Goal: Task Accomplishment & Management: Complete application form

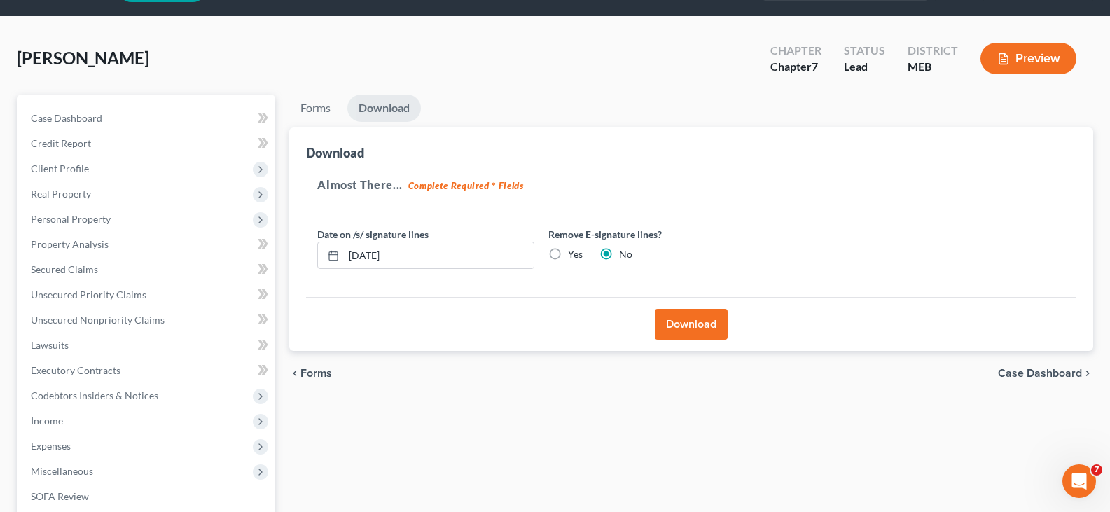
scroll to position [22, 0]
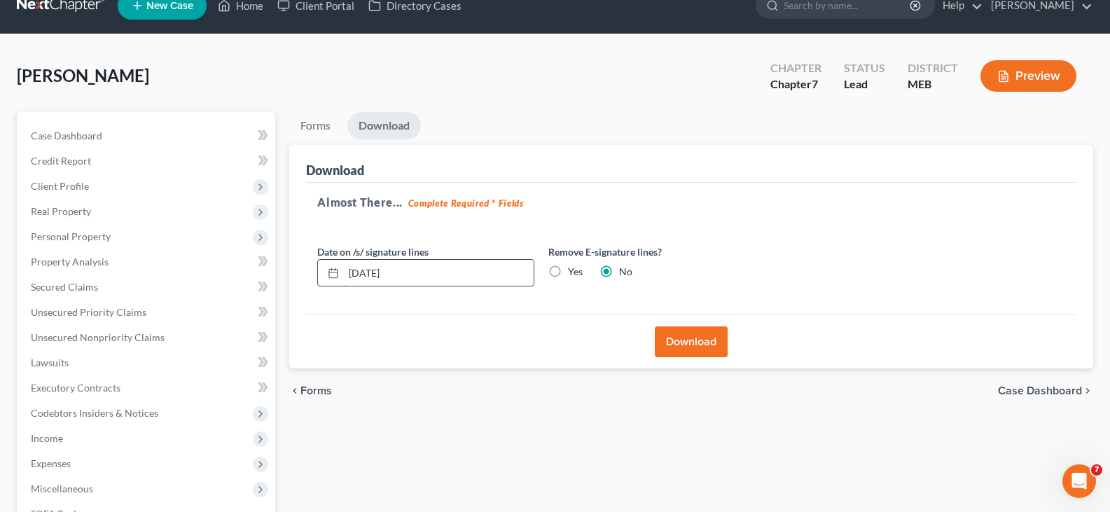
click at [369, 267] on input "[DATE]" at bounding box center [439, 273] width 190 height 27
click at [694, 348] on button "Download" at bounding box center [691, 341] width 73 height 31
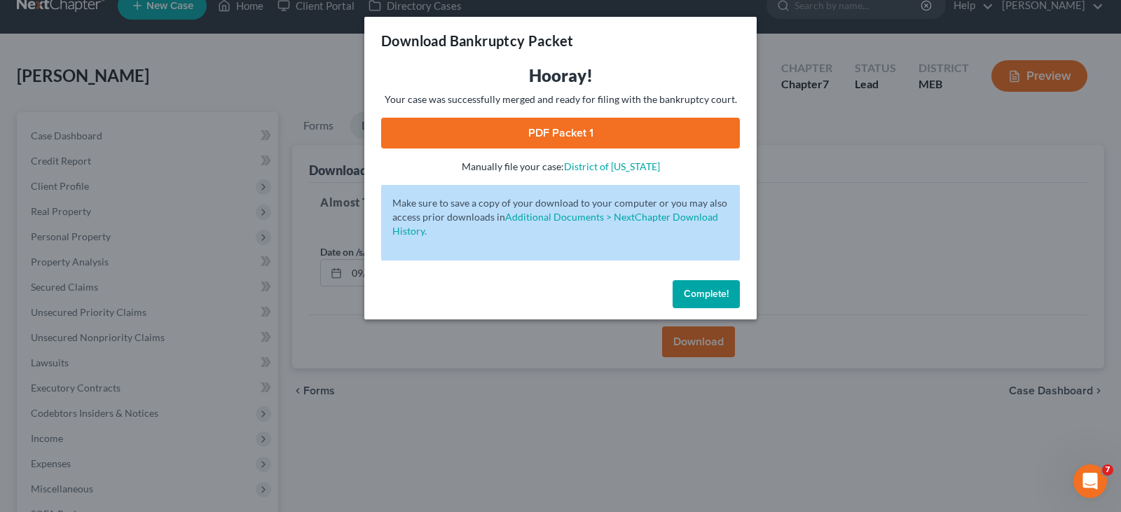
click at [706, 296] on span "Complete!" at bounding box center [706, 294] width 45 height 12
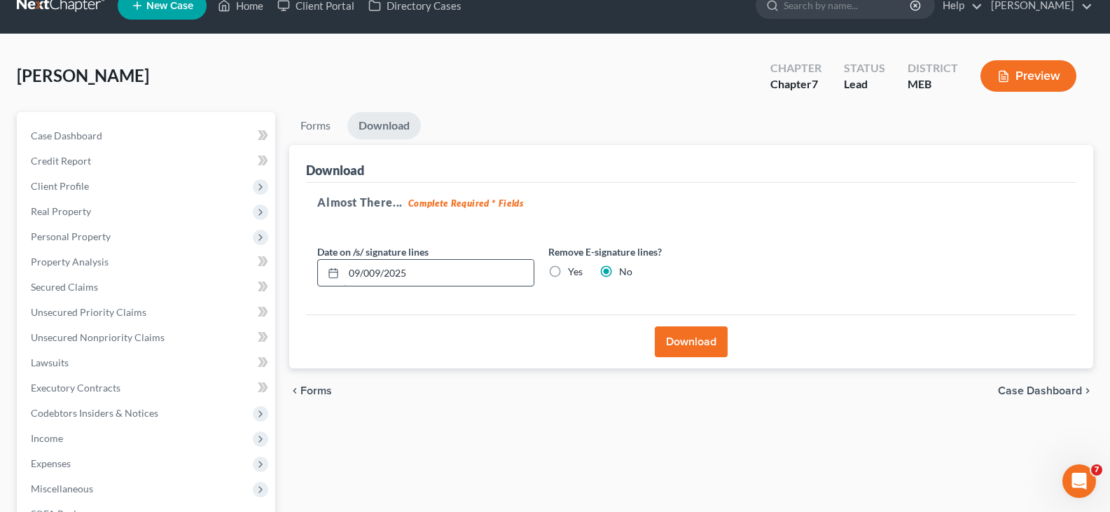
click at [361, 275] on input "09/009/2025" at bounding box center [439, 273] width 190 height 27
click at [369, 272] on input "09/009/2025" at bounding box center [439, 273] width 190 height 27
type input "[DATE]"
click at [388, 312] on div "Almost There... Complete Required * Fields Date on /s/ signature lines 09/09/20…" at bounding box center [691, 249] width 771 height 132
click at [709, 343] on button "Download" at bounding box center [691, 341] width 73 height 31
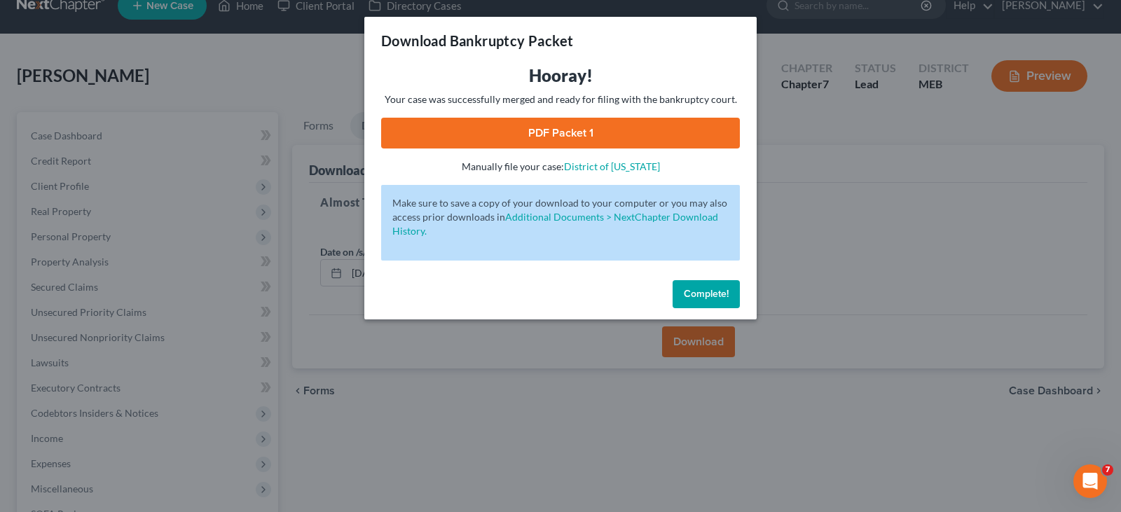
click at [558, 128] on link "PDF Packet 1" at bounding box center [560, 133] width 359 height 31
click at [697, 291] on span "Complete!" at bounding box center [706, 294] width 45 height 12
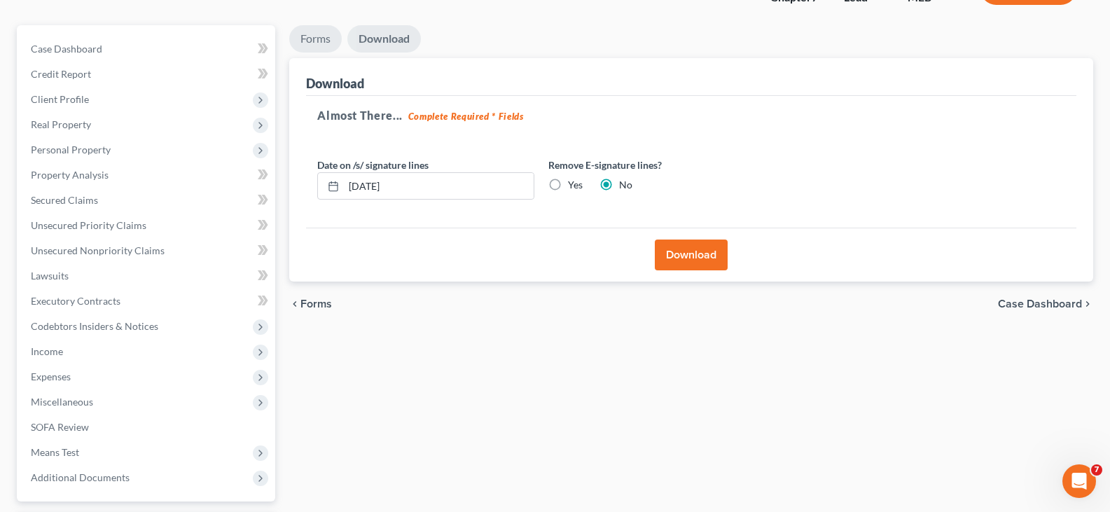
scroll to position [0, 0]
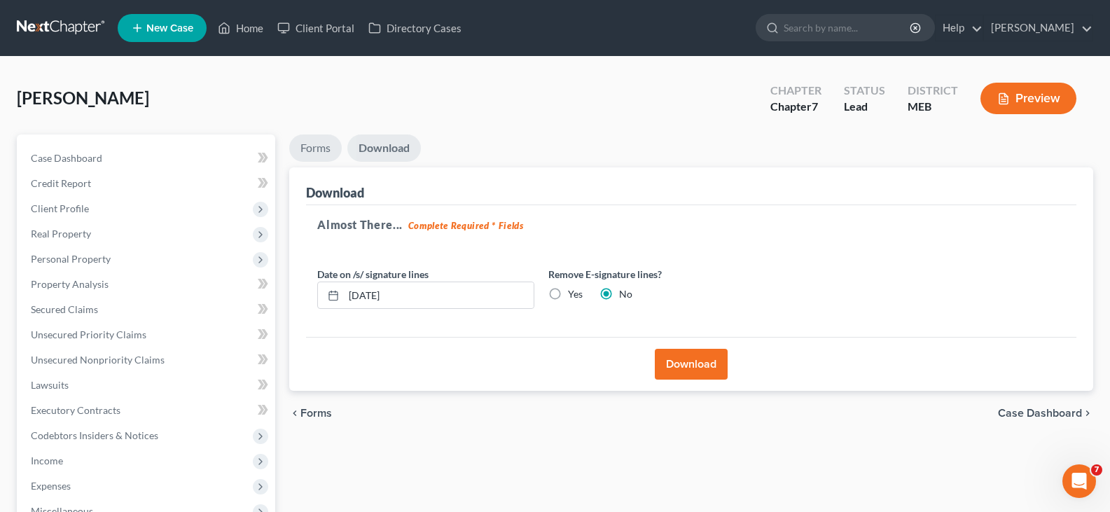
click at [328, 154] on link "Forms" at bounding box center [315, 148] width 53 height 27
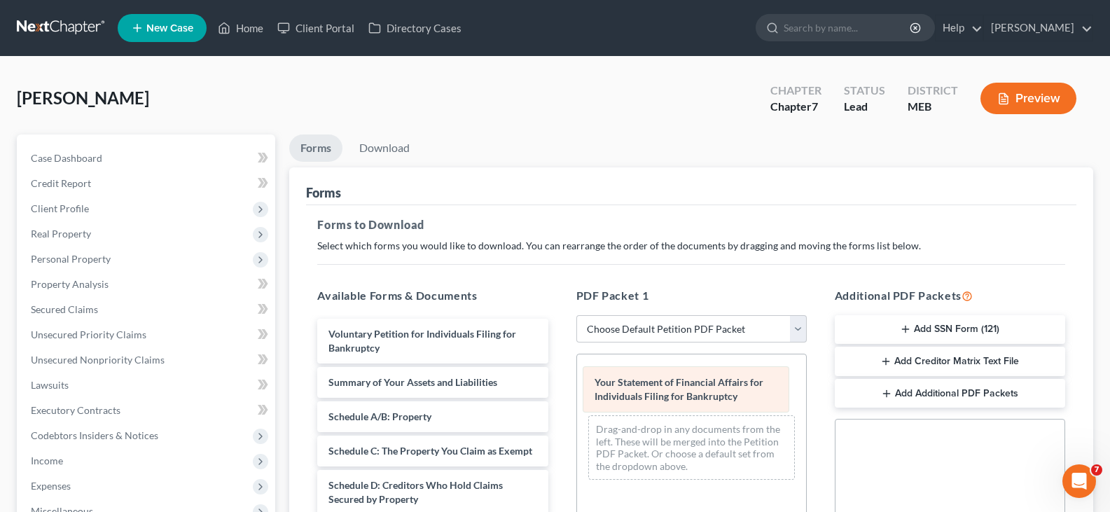
drag, startPoint x: 670, startPoint y: 385, endPoint x: 338, endPoint y: 417, distance: 333.6
click at [577, 417] on div "Your Statement of Financial Affairs for Individuals Filing for Bankruptcy Your …" at bounding box center [691, 423] width 229 height 137
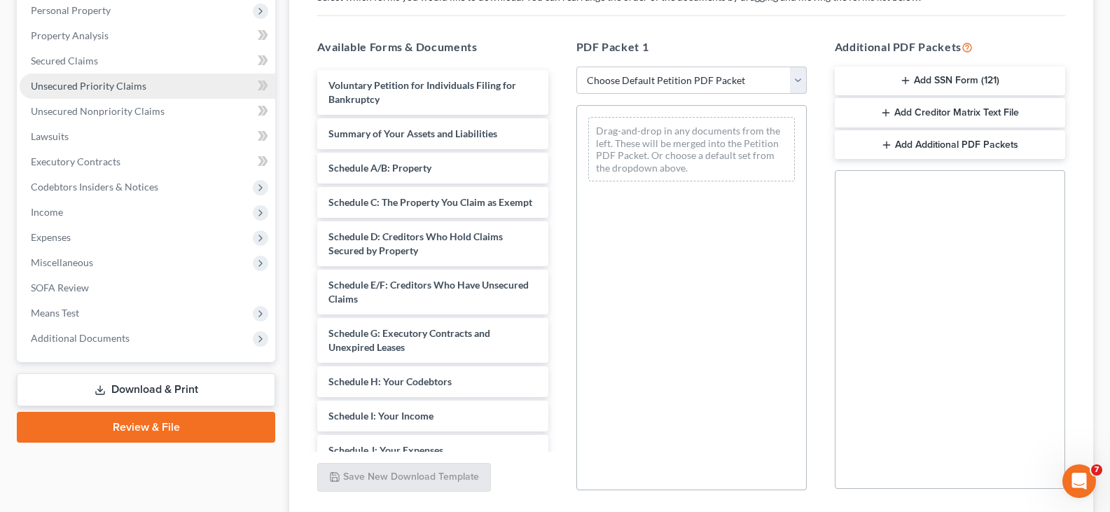
scroll to position [353, 0]
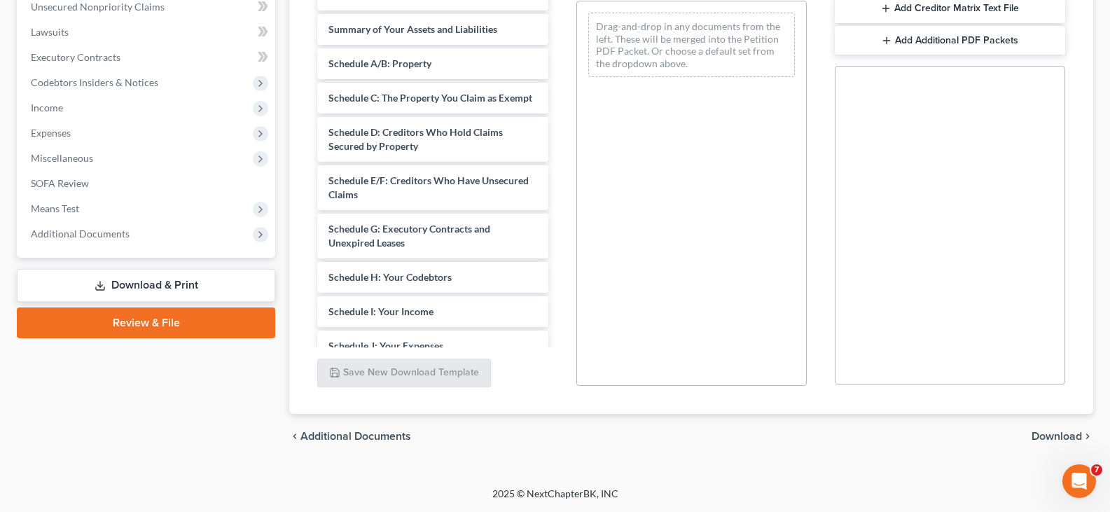
click at [139, 324] on link "Review & File" at bounding box center [146, 323] width 259 height 31
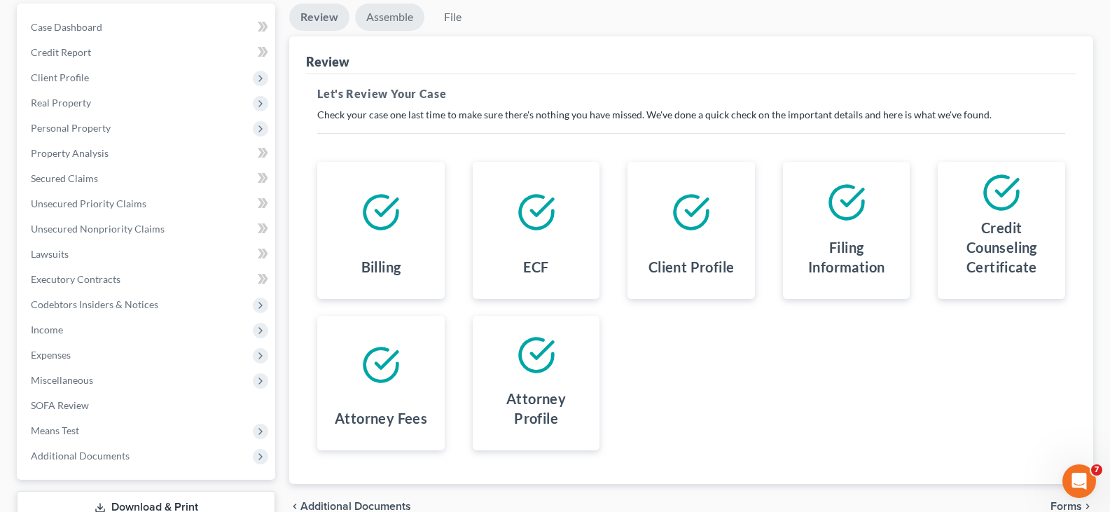
scroll to position [92, 0]
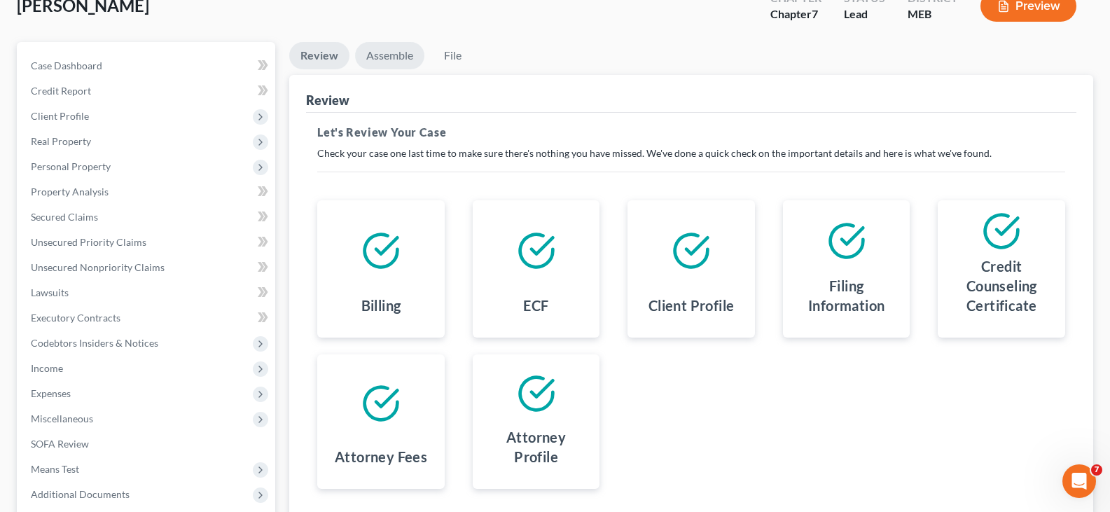
click at [392, 59] on link "Assemble" at bounding box center [389, 55] width 69 height 27
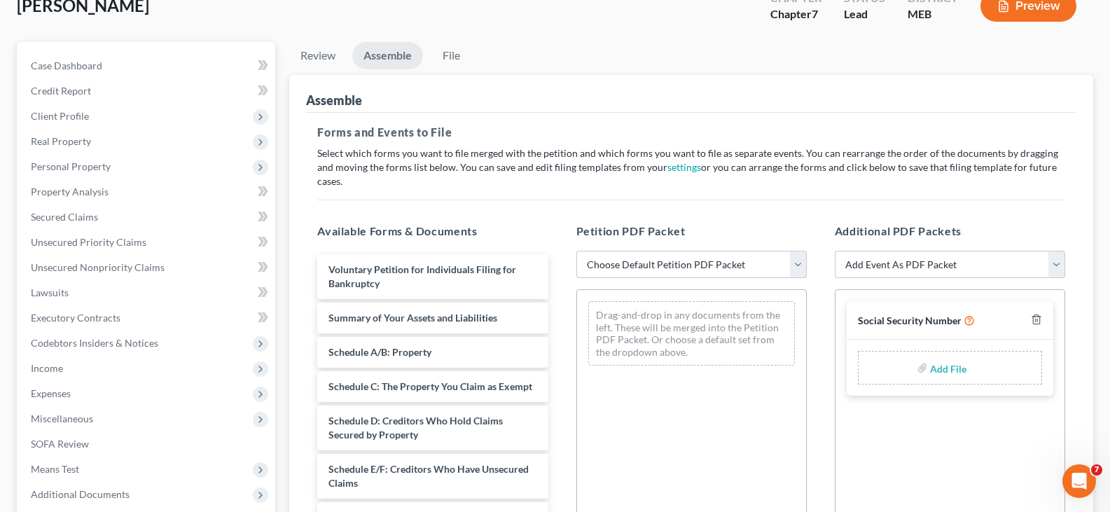
click at [746, 251] on select "Choose Default Petition PDF Packet Complete Bankruptcy Petition (all forms and …" at bounding box center [692, 265] width 231 height 28
select select "0"
click at [577, 251] on select "Choose Default Petition PDF Packet Complete Bankruptcy Petition (all forms and …" at bounding box center [692, 265] width 231 height 28
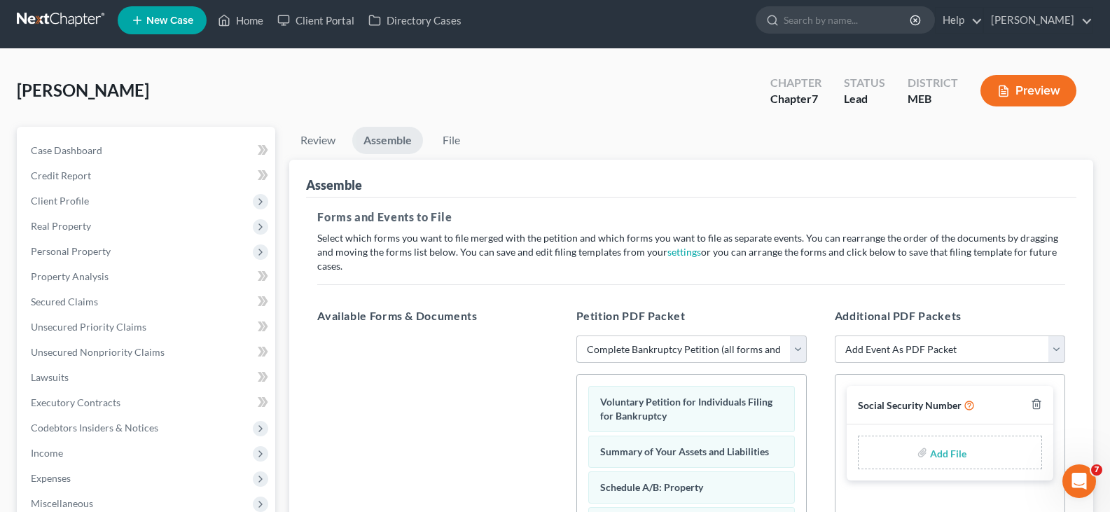
scroll to position [0, 0]
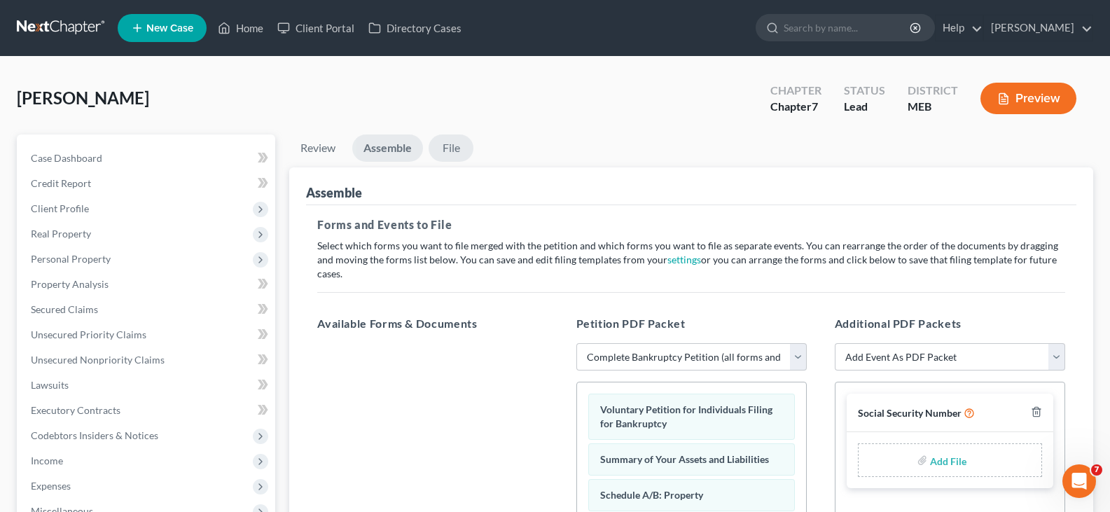
click at [459, 149] on link "File" at bounding box center [451, 148] width 45 height 27
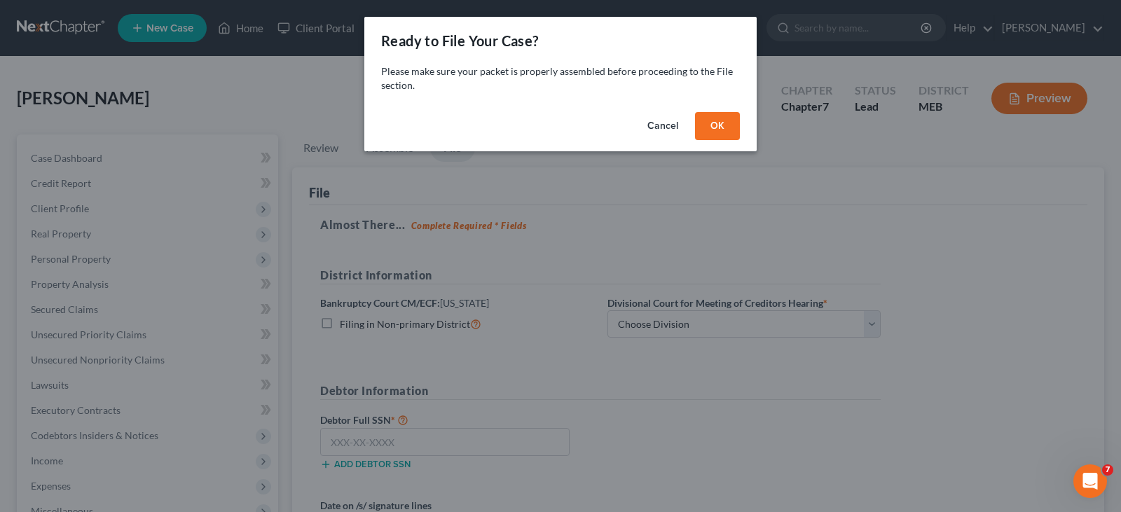
click at [725, 127] on button "OK" at bounding box center [717, 126] width 45 height 28
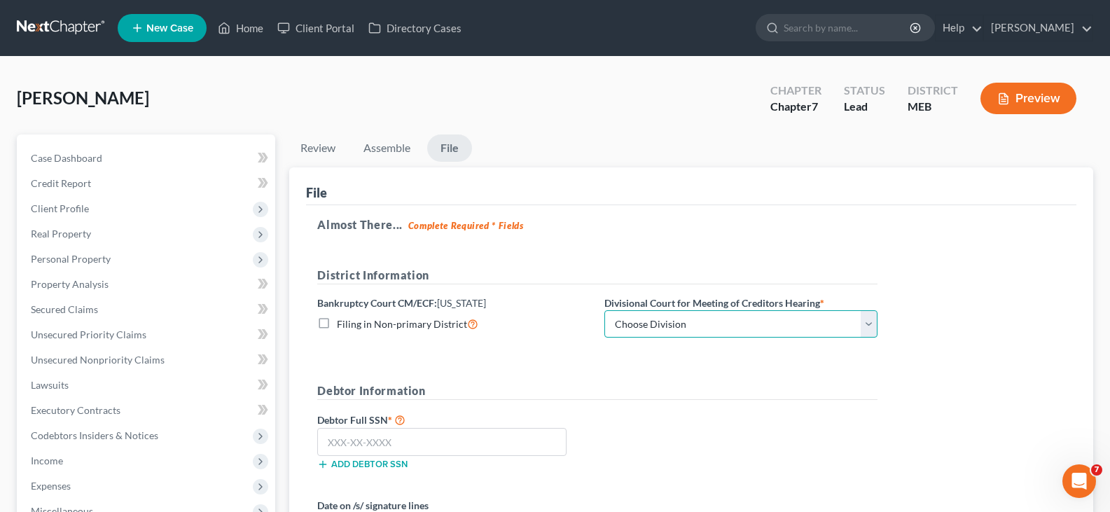
click at [696, 320] on select "Choose Division [GEOGRAPHIC_DATA] [GEOGRAPHIC_DATA]" at bounding box center [741, 324] width 273 height 28
select select "0"
click at [605, 310] on select "Choose Division [GEOGRAPHIC_DATA] [GEOGRAPHIC_DATA]" at bounding box center [741, 324] width 273 height 28
click at [373, 448] on input "text" at bounding box center [441, 442] width 249 height 28
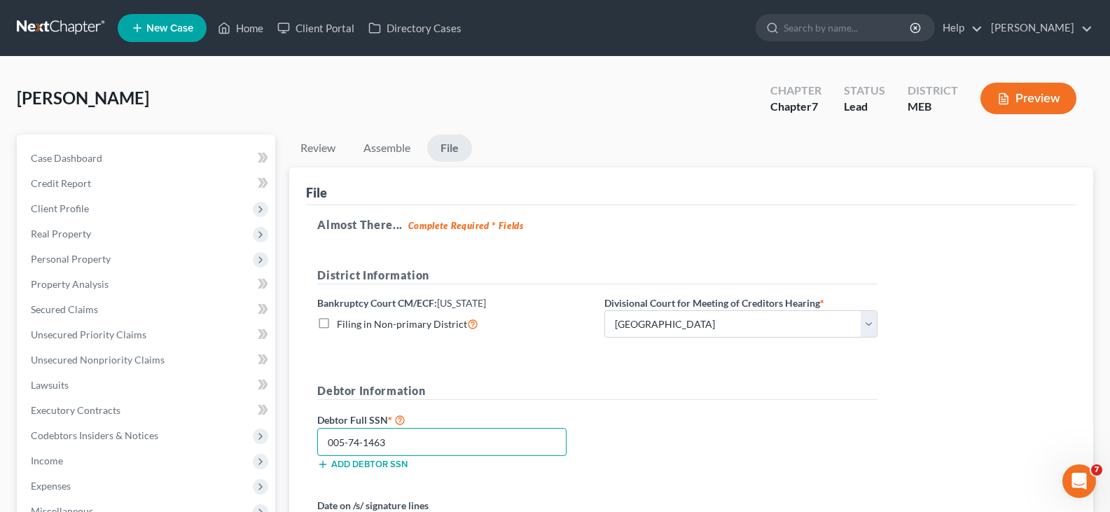
type input "005-74-1463"
click at [549, 380] on form "District Information Bankruptcy Court CM/ECF: Maine Filing in Non-primary Distr…" at bounding box center [597, 421] width 560 height 308
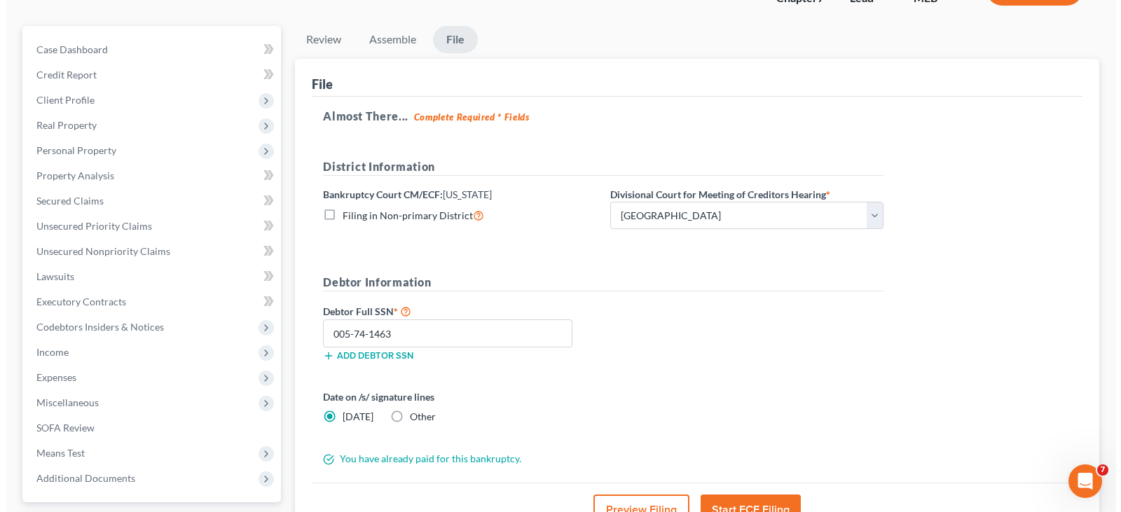
scroll to position [210, 0]
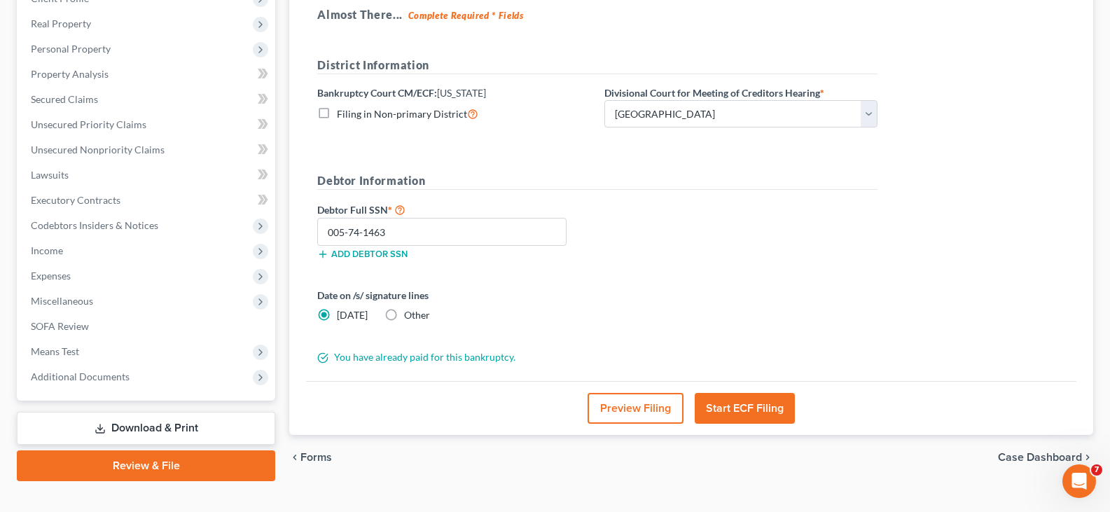
click at [404, 316] on label "Other" at bounding box center [417, 315] width 26 height 14
click at [410, 316] on input "Other" at bounding box center [414, 312] width 9 height 9
radio input "true"
radio input "false"
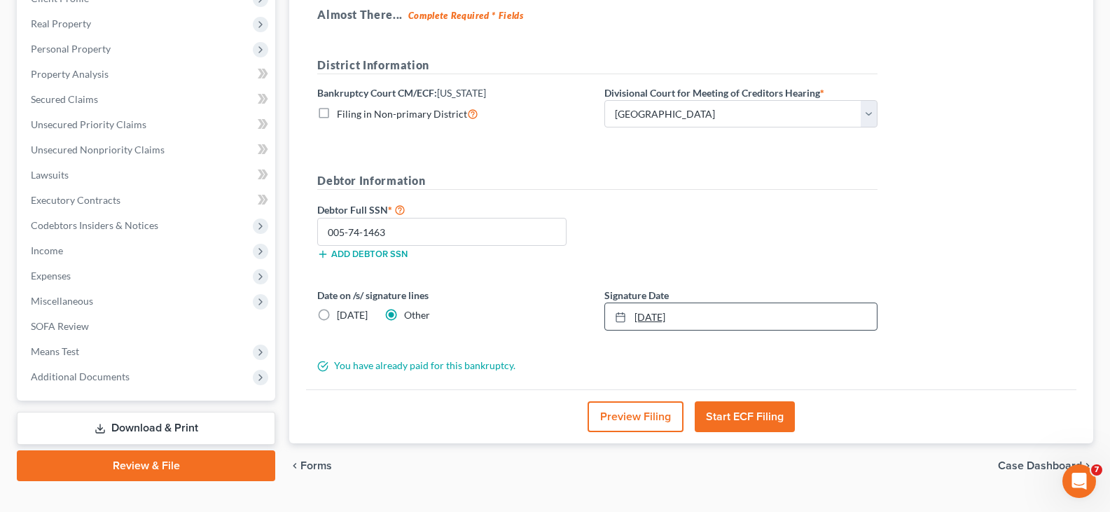
click at [668, 319] on link "[DATE]" at bounding box center [741, 316] width 272 height 27
click at [654, 413] on button "Preview Filing" at bounding box center [636, 416] width 96 height 31
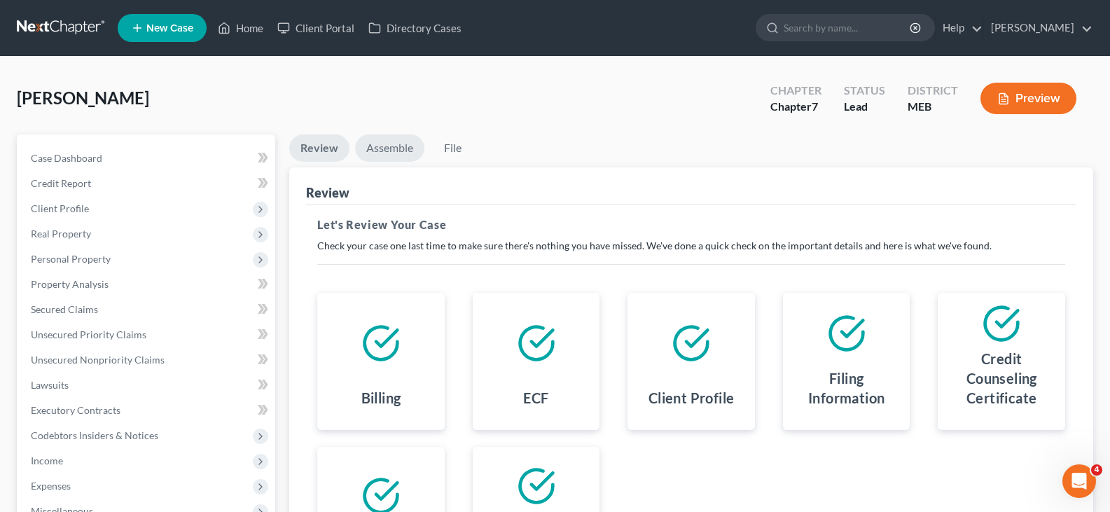
click at [394, 140] on link "Assemble" at bounding box center [389, 148] width 69 height 27
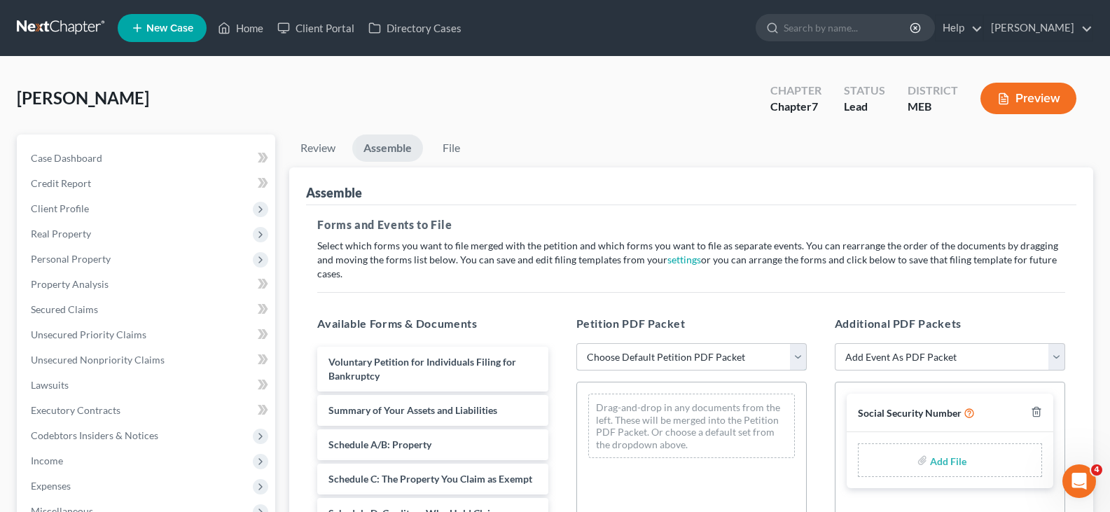
click at [711, 344] on select "Choose Default Petition PDF Packet Complete Bankruptcy Petition (all forms and …" at bounding box center [692, 357] width 231 height 28
select select "0"
click at [577, 343] on select "Choose Default Petition PDF Packet Complete Bankruptcy Petition (all forms and …" at bounding box center [692, 357] width 231 height 28
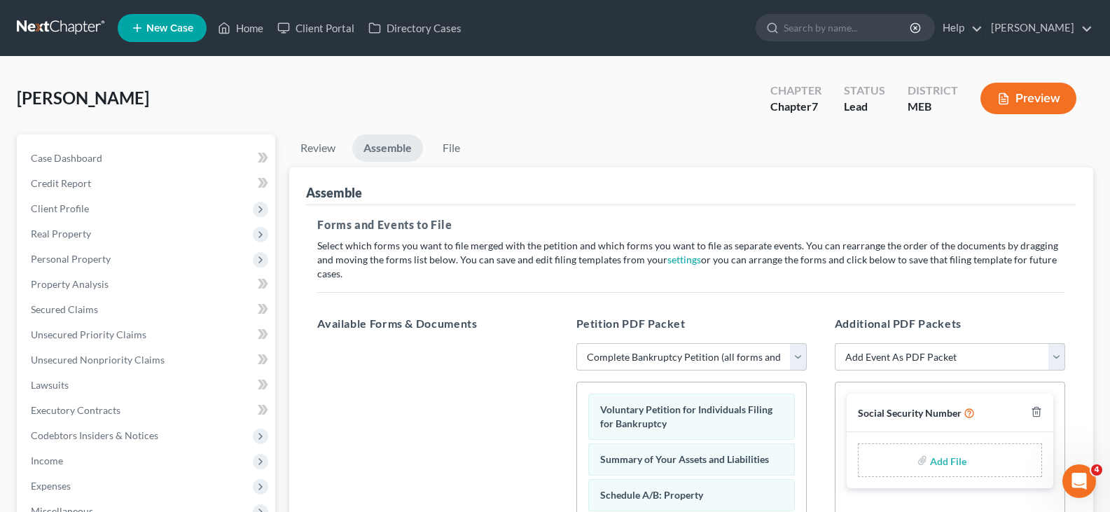
click at [1031, 108] on button "Preview" at bounding box center [1029, 99] width 96 height 32
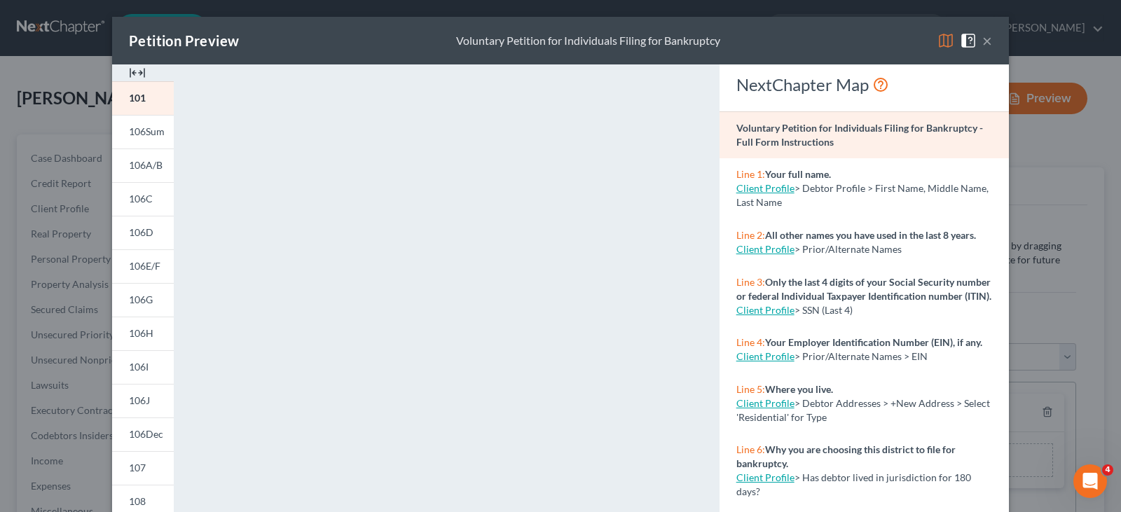
click at [987, 39] on div "Petition Preview Voluntary Petition for Individuals Filing for Bankruptcy ×" at bounding box center [560, 41] width 897 height 48
click at [982, 41] on button "×" at bounding box center [987, 40] width 10 height 17
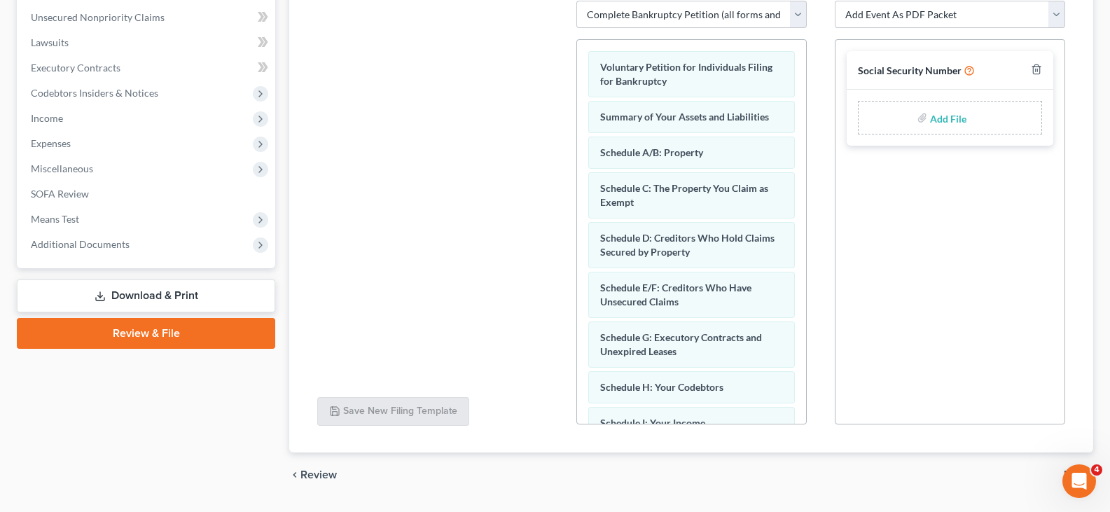
scroll to position [367, 0]
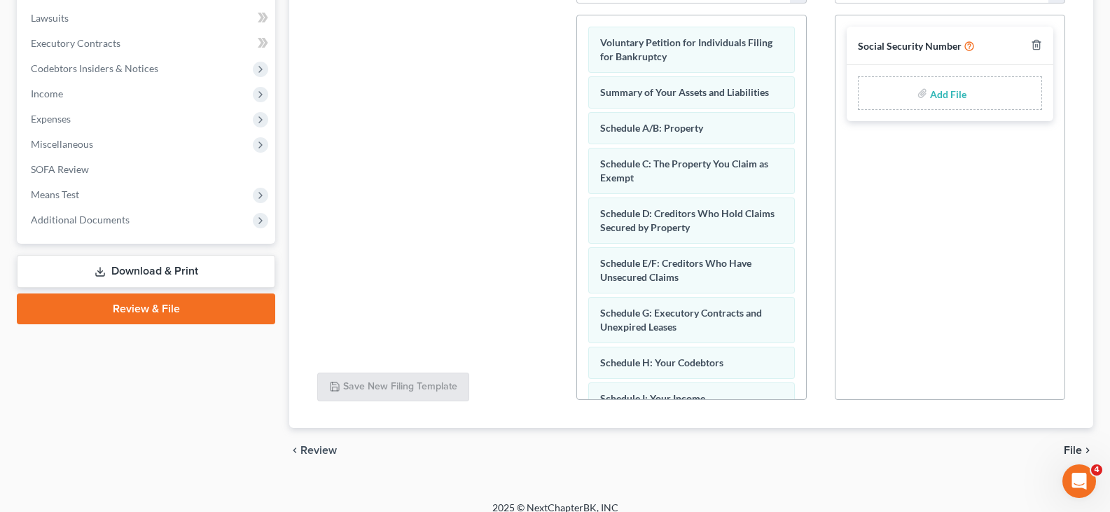
click at [202, 271] on link "Download & Print" at bounding box center [146, 271] width 259 height 33
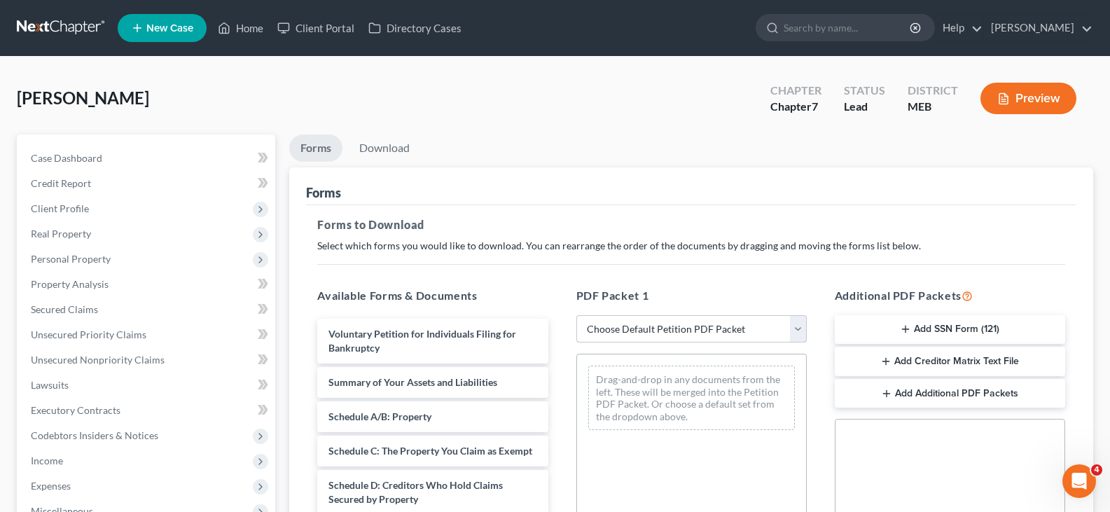
click at [703, 324] on select "Choose Default Petition PDF Packet Complete Bankruptcy Petition (all forms and …" at bounding box center [692, 329] width 231 height 28
select select "0"
click at [577, 315] on select "Choose Default Petition PDF Packet Complete Bankruptcy Petition (all forms and …" at bounding box center [692, 329] width 231 height 28
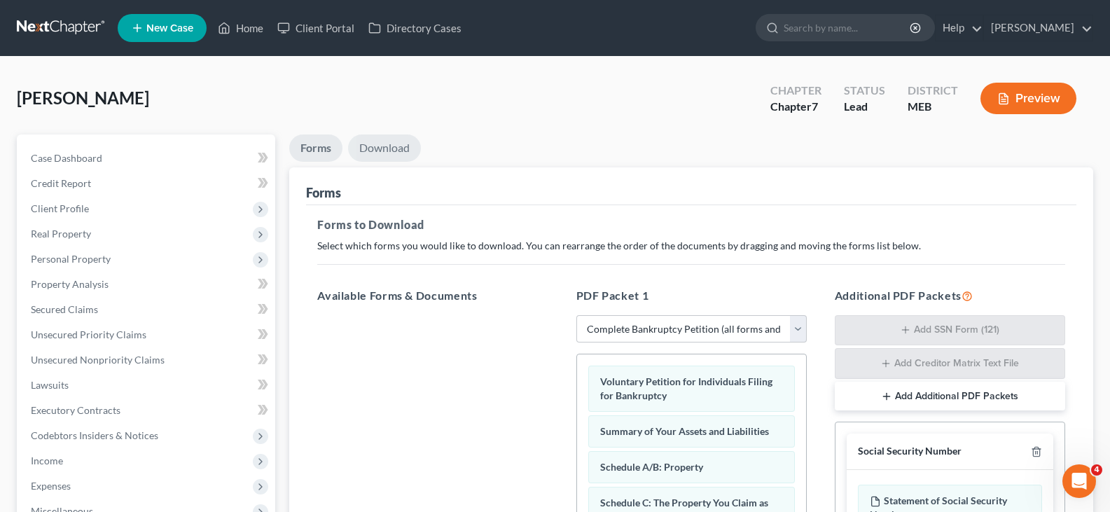
click at [393, 145] on link "Download" at bounding box center [384, 148] width 73 height 27
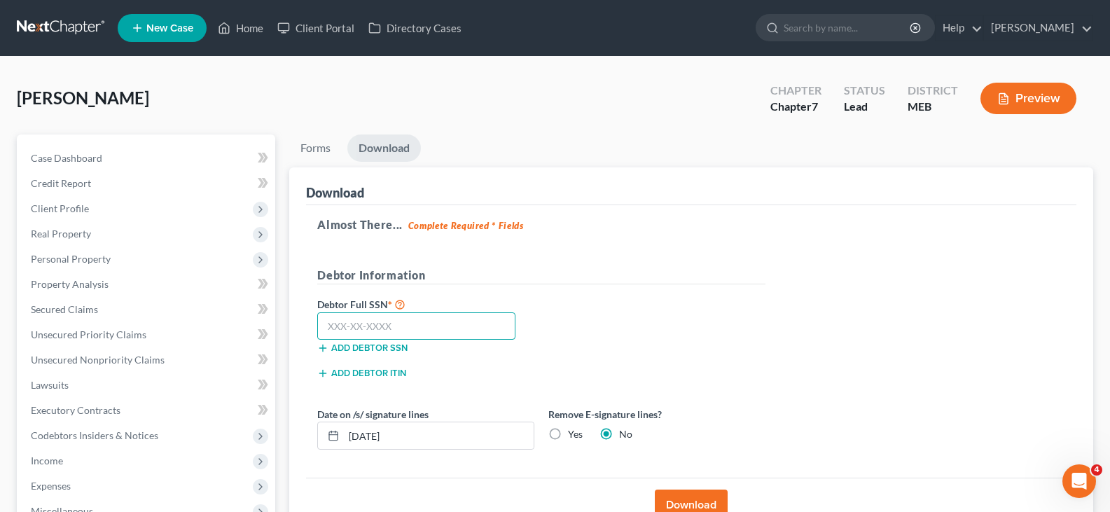
click at [394, 315] on input "text" at bounding box center [416, 326] width 198 height 28
type input "005-74-1463"
click at [418, 437] on input "[DATE]" at bounding box center [439, 435] width 190 height 27
click at [329, 434] on icon at bounding box center [333, 435] width 11 height 11
click at [340, 439] on div at bounding box center [331, 435] width 26 height 27
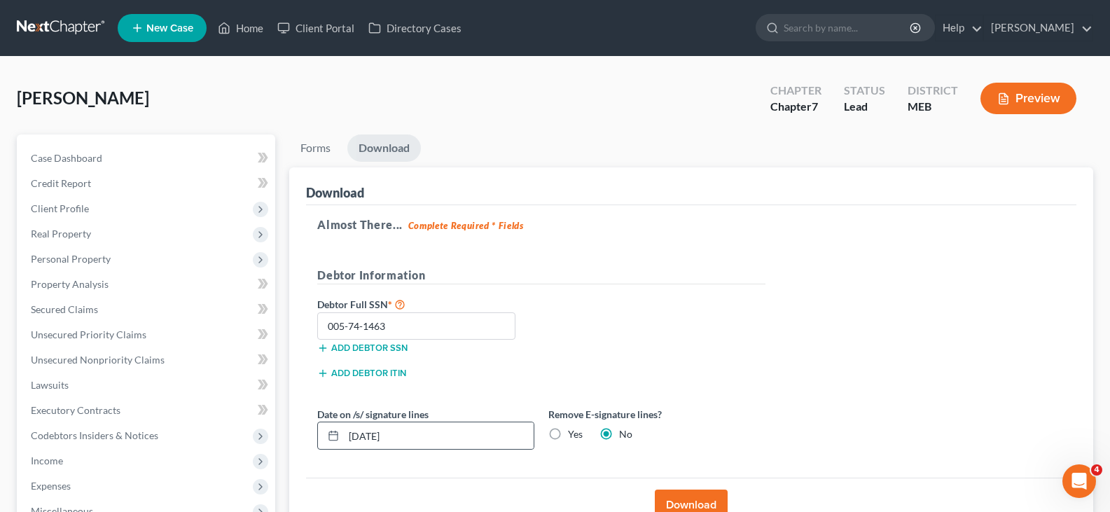
click at [336, 434] on icon at bounding box center [333, 435] width 11 height 11
click at [373, 444] on input "[DATE]" at bounding box center [439, 435] width 190 height 27
type input "[DATE]"
click at [441, 470] on div "Almost There... Complete Required * Fields Debtor Information Debtor Full SSN *…" at bounding box center [691, 341] width 771 height 273
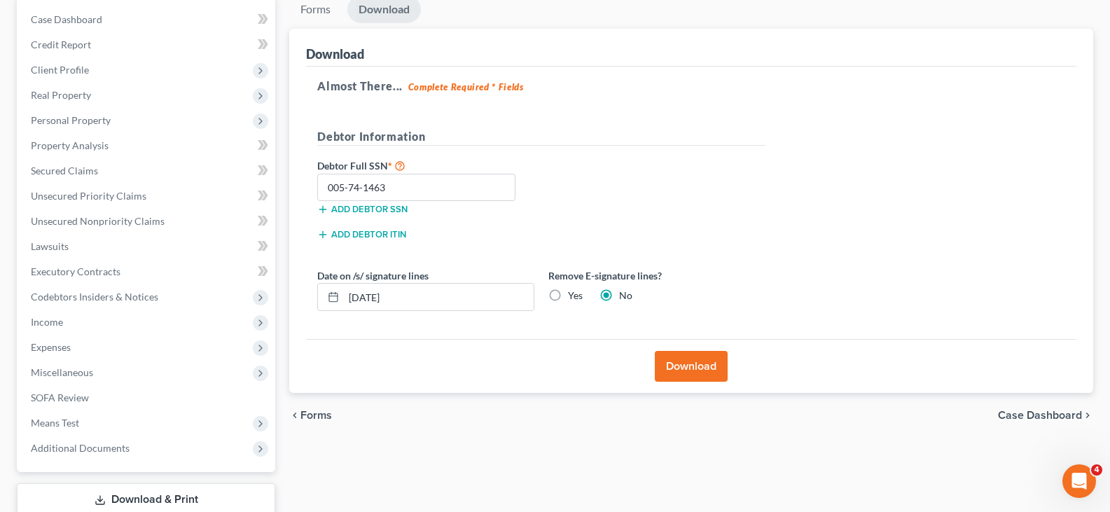
scroll to position [140, 0]
click at [695, 366] on button "Download" at bounding box center [691, 365] width 73 height 31
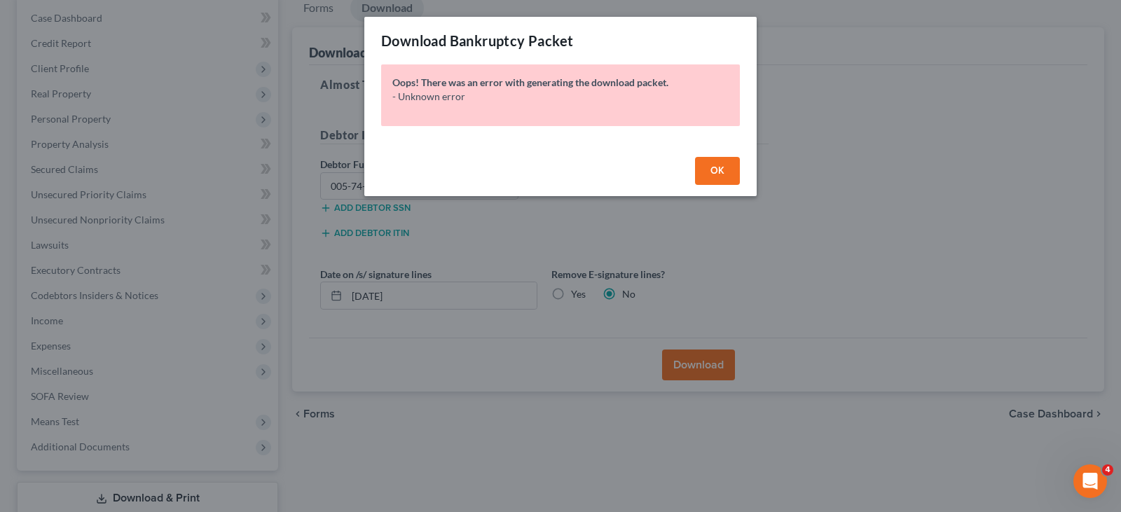
click at [720, 173] on span "OK" at bounding box center [717, 171] width 14 height 12
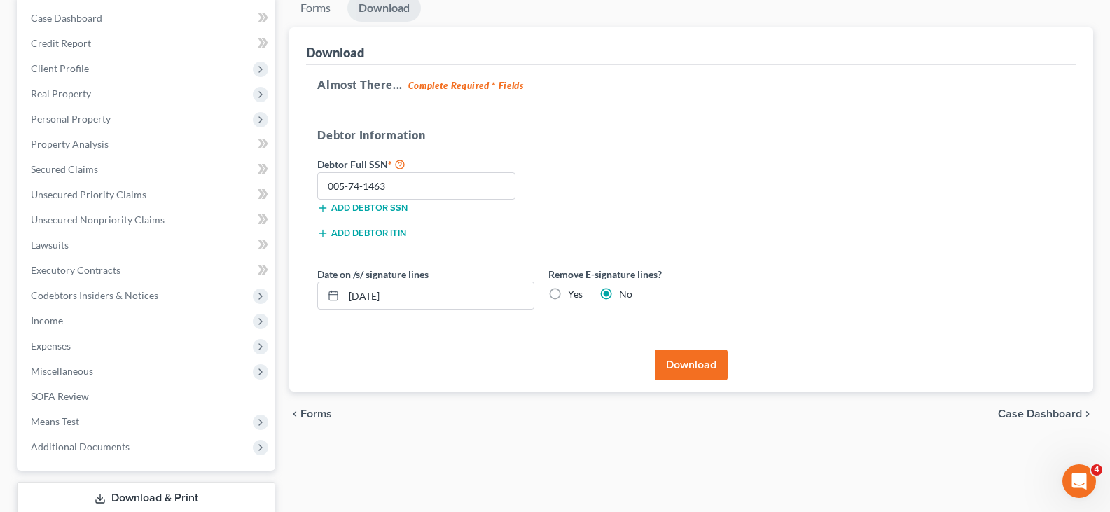
click at [680, 367] on button "Download" at bounding box center [691, 365] width 73 height 31
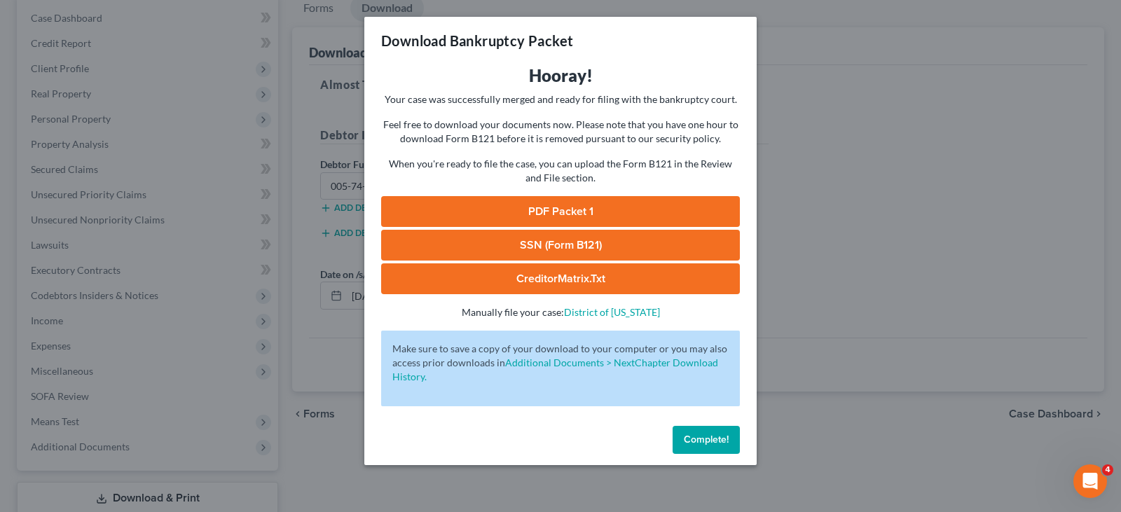
click at [597, 245] on link "SSN (Form B121)" at bounding box center [560, 245] width 359 height 31
click at [583, 201] on link "PDF Packet 1" at bounding box center [560, 211] width 359 height 31
click at [553, 278] on link "CreditorMatrix.txt" at bounding box center [560, 278] width 359 height 31
click at [704, 444] on span "Complete!" at bounding box center [706, 440] width 45 height 12
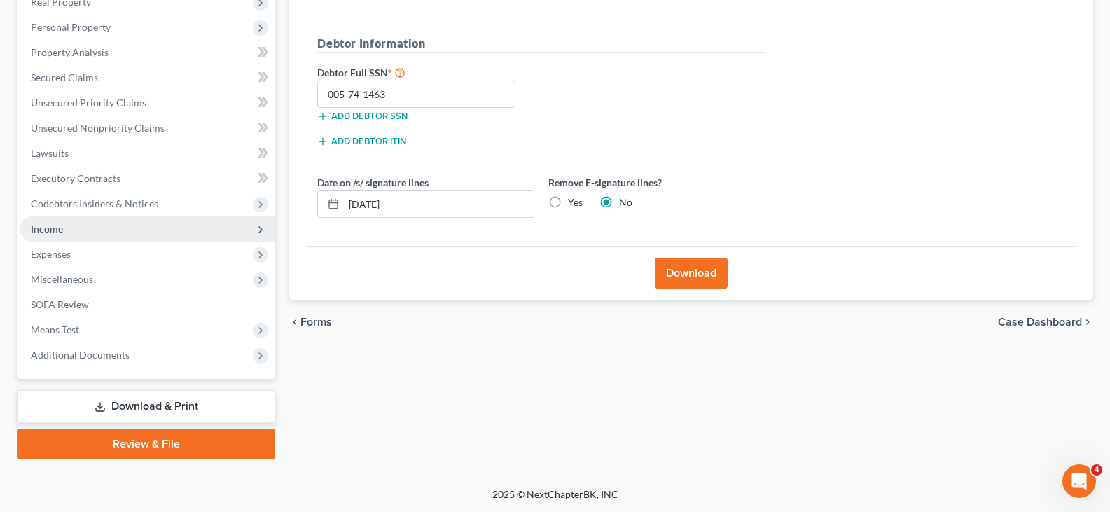
scroll to position [233, 0]
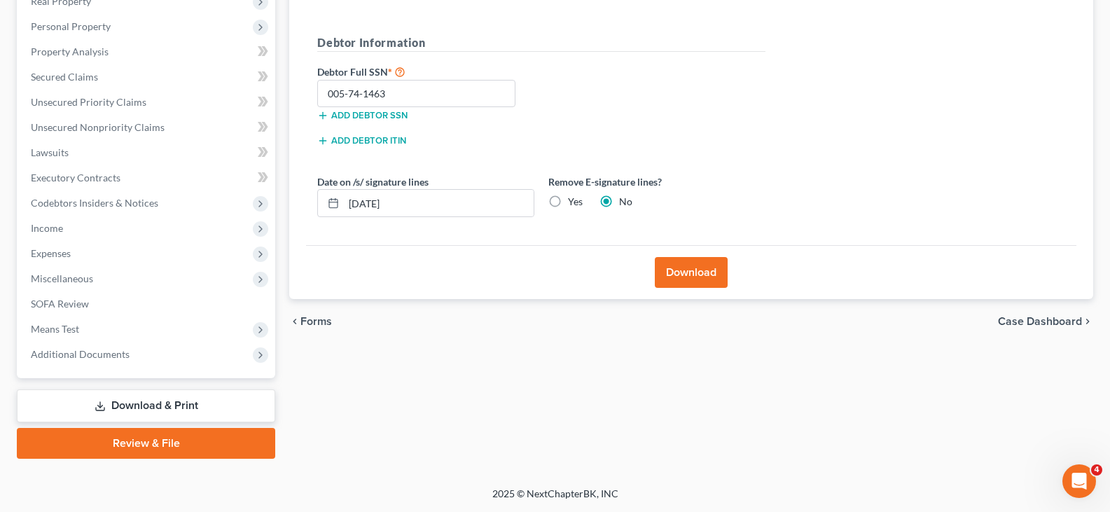
click at [177, 441] on link "Review & File" at bounding box center [146, 443] width 259 height 31
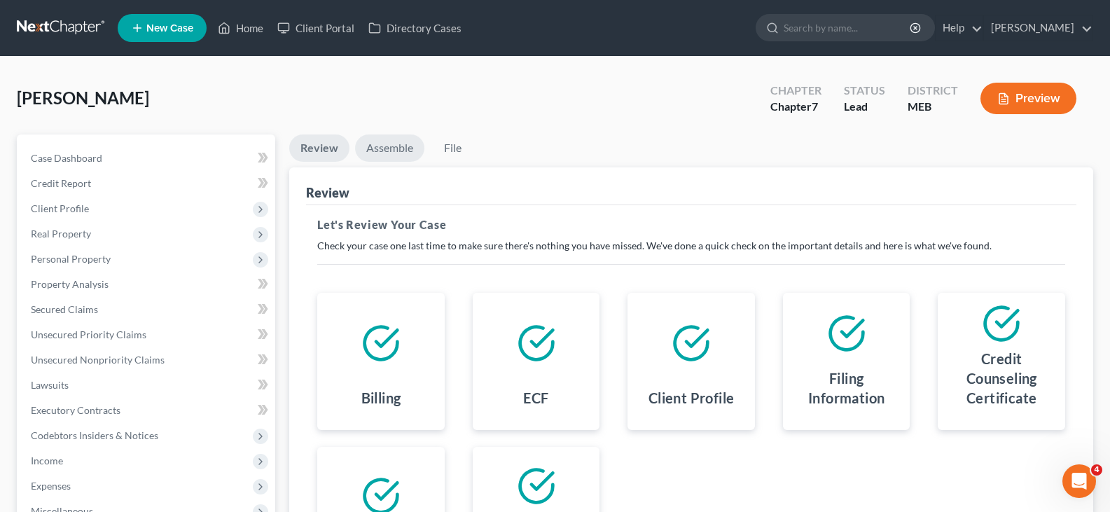
click at [405, 144] on link "Assemble" at bounding box center [389, 148] width 69 height 27
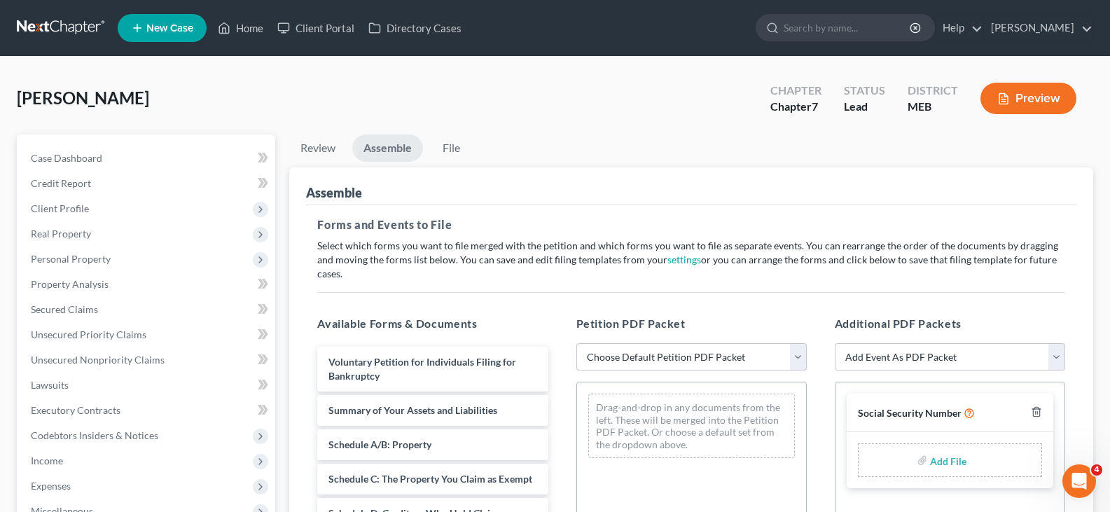
click at [668, 355] on select "Choose Default Petition PDF Packet Complete Bankruptcy Petition (all forms and …" at bounding box center [692, 357] width 231 height 28
select select "0"
click at [577, 343] on select "Choose Default Petition PDF Packet Complete Bankruptcy Petition (all forms and …" at bounding box center [692, 357] width 231 height 28
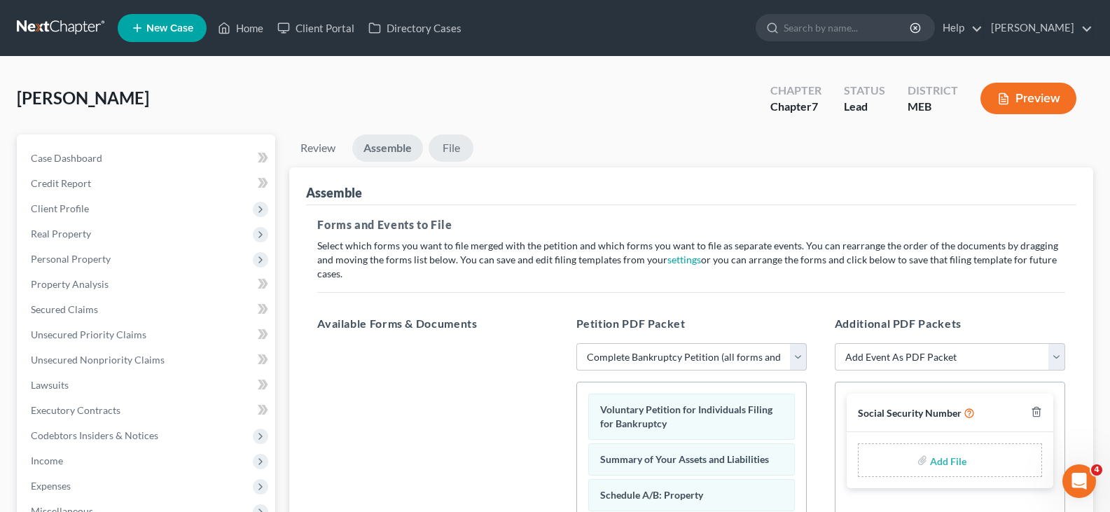
click at [456, 144] on link "File" at bounding box center [451, 148] width 45 height 27
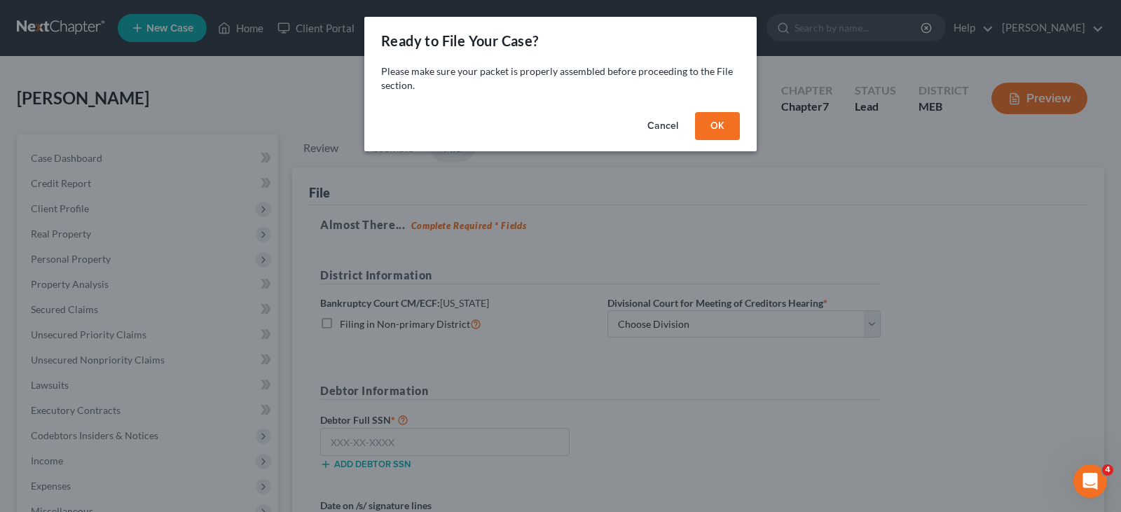
click at [721, 130] on button "OK" at bounding box center [717, 126] width 45 height 28
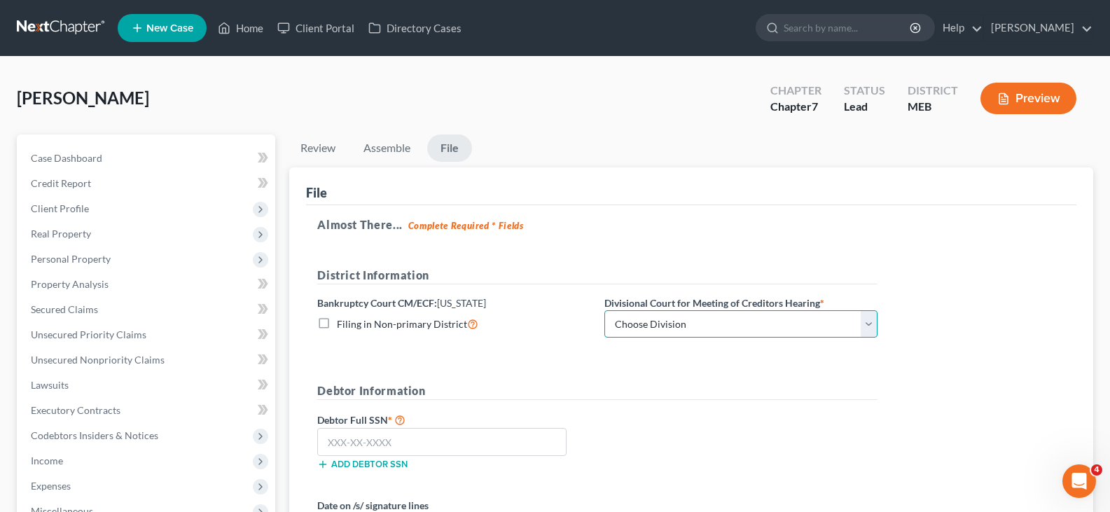
click at [639, 328] on select "Choose Division [GEOGRAPHIC_DATA] [GEOGRAPHIC_DATA]" at bounding box center [741, 324] width 273 height 28
select select "0"
click at [605, 310] on select "Choose Division [GEOGRAPHIC_DATA] [GEOGRAPHIC_DATA]" at bounding box center [741, 324] width 273 height 28
click at [380, 442] on input "text" at bounding box center [441, 442] width 249 height 28
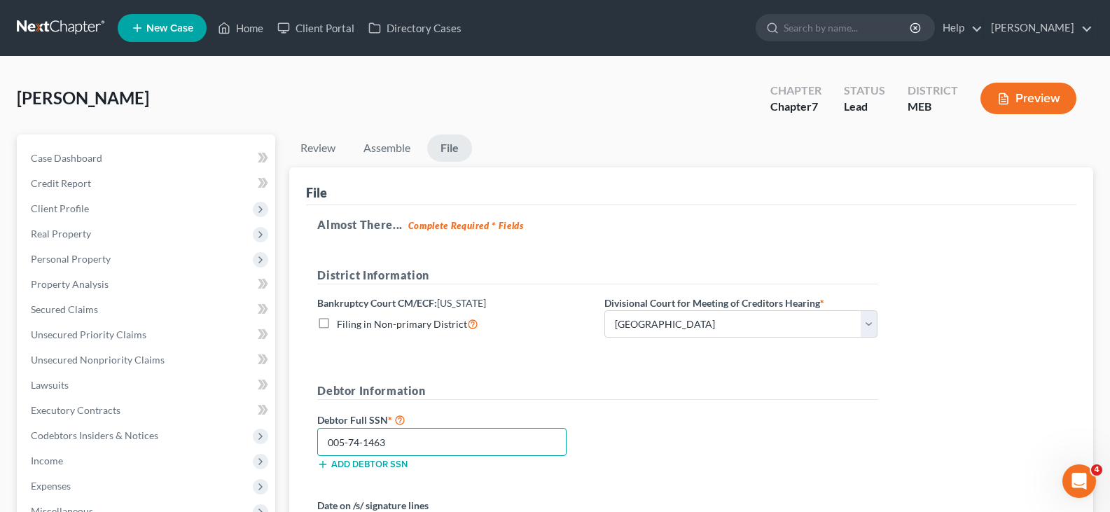
type input "005-74-1463"
click at [585, 412] on label "Debtor Full SSN *" at bounding box center [453, 419] width 287 height 17
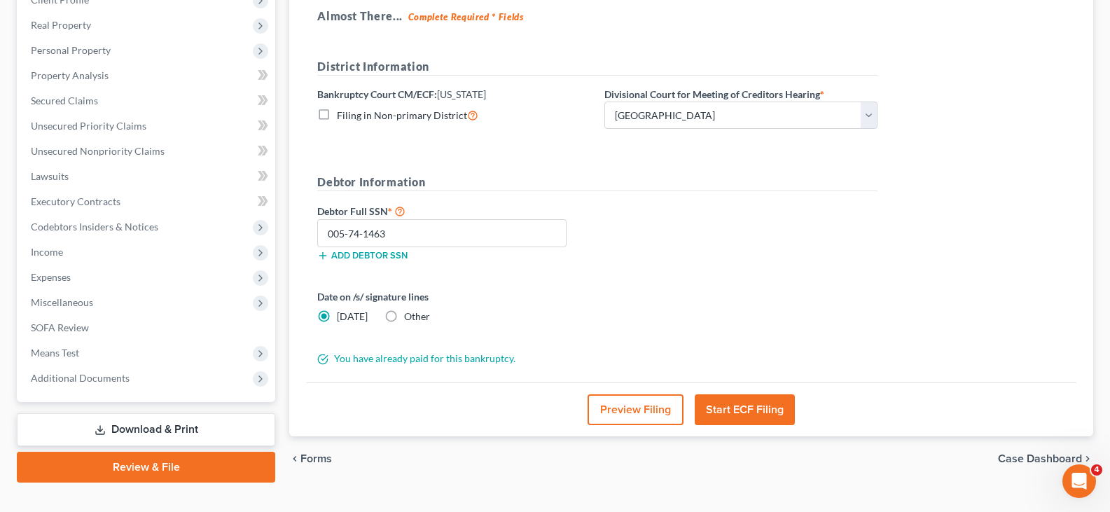
scroll to position [210, 0]
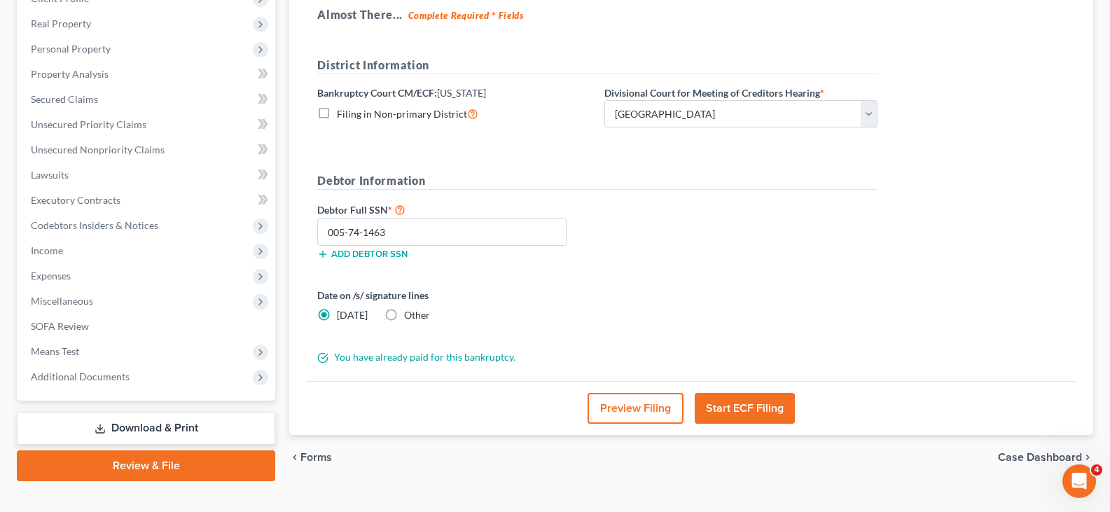
click at [404, 312] on label "Other" at bounding box center [417, 315] width 26 height 14
click at [410, 312] on input "Other" at bounding box center [414, 312] width 9 height 9
radio input "true"
radio input "false"
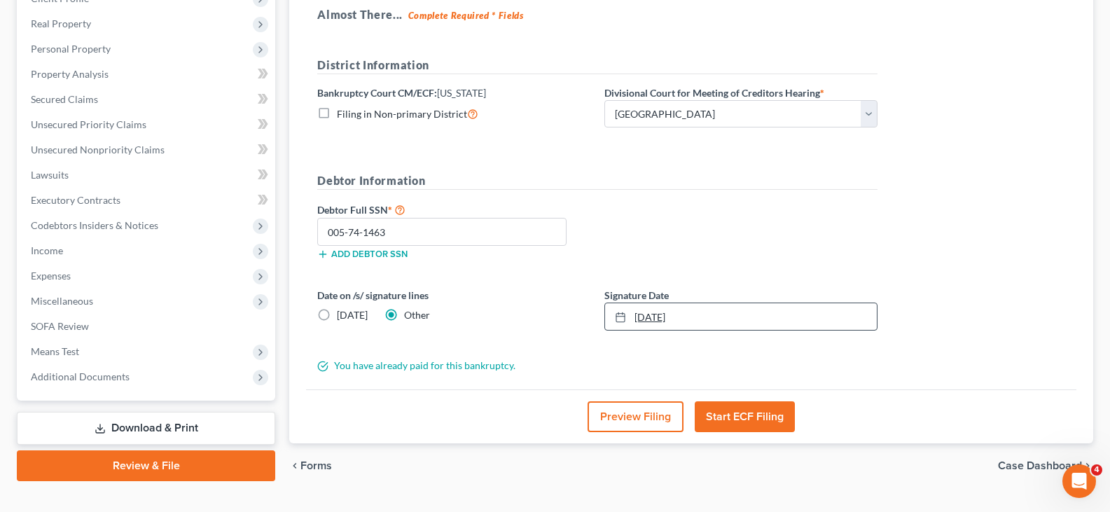
click at [626, 316] on icon at bounding box center [620, 317] width 11 height 11
click at [757, 418] on button "Start ECF Filing" at bounding box center [745, 416] width 100 height 31
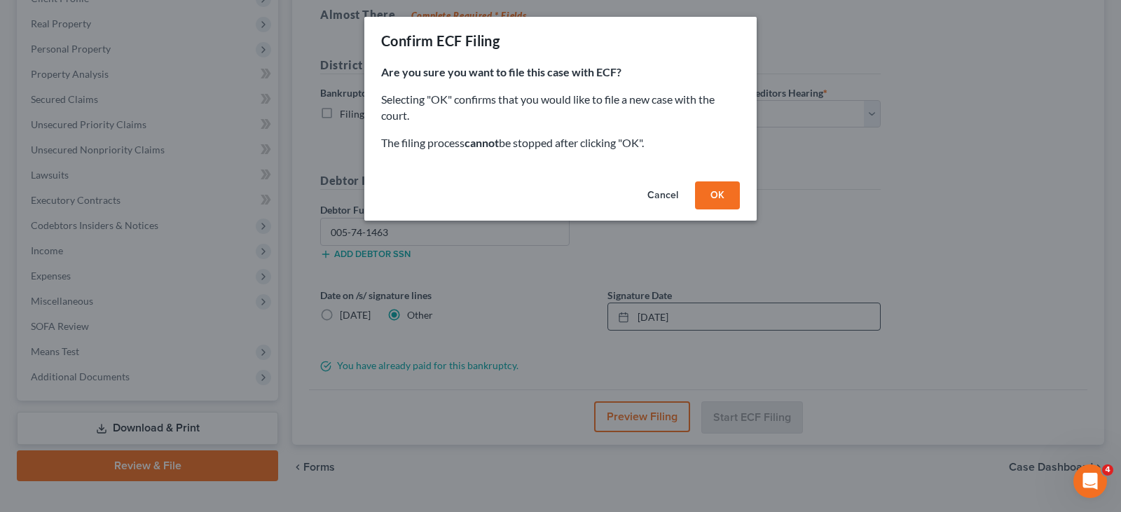
click at [720, 195] on button "OK" at bounding box center [717, 195] width 45 height 28
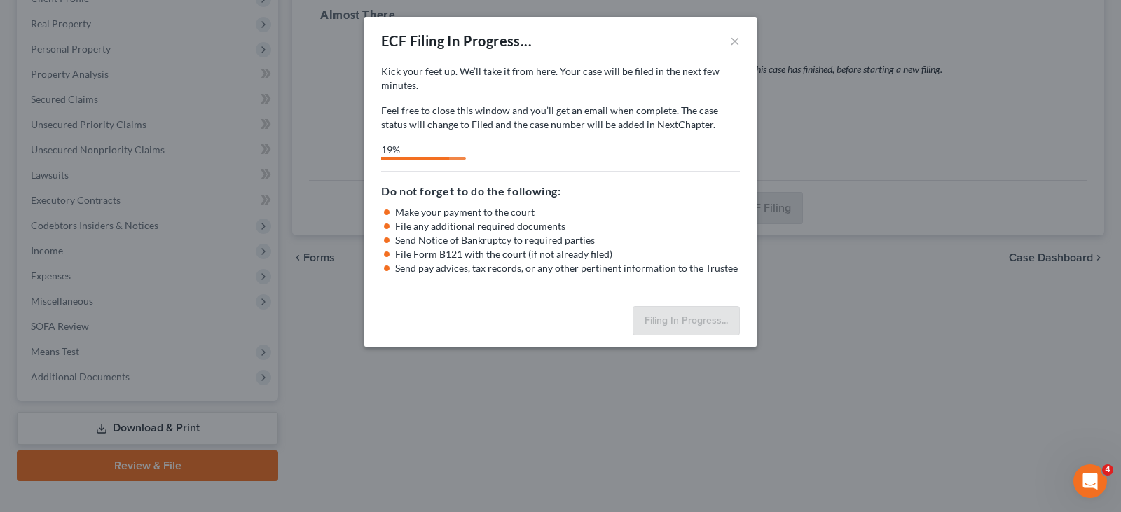
select select "0"
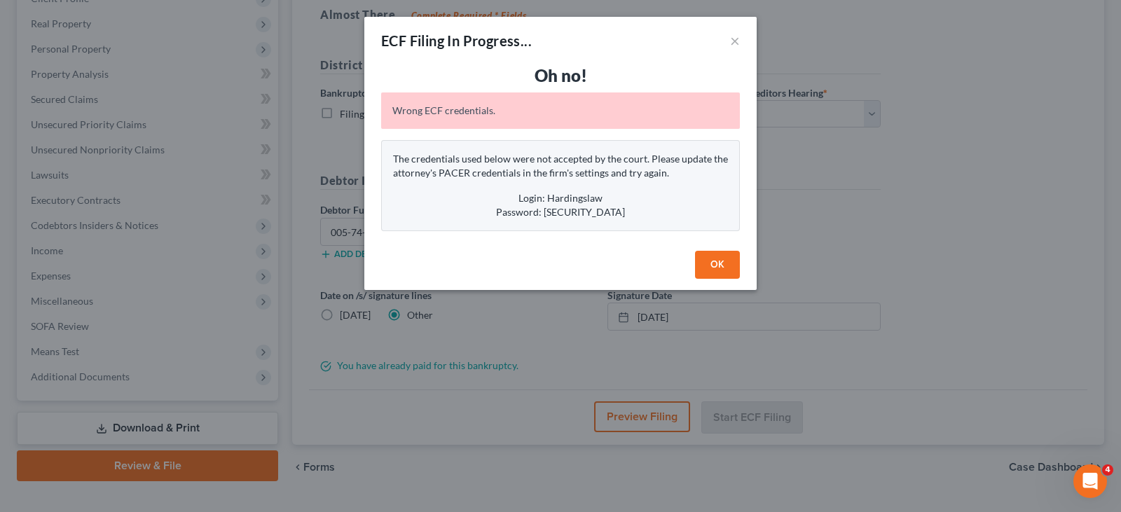
click at [706, 267] on button "OK" at bounding box center [717, 265] width 45 height 28
